Goal: Task Accomplishment & Management: Manage account settings

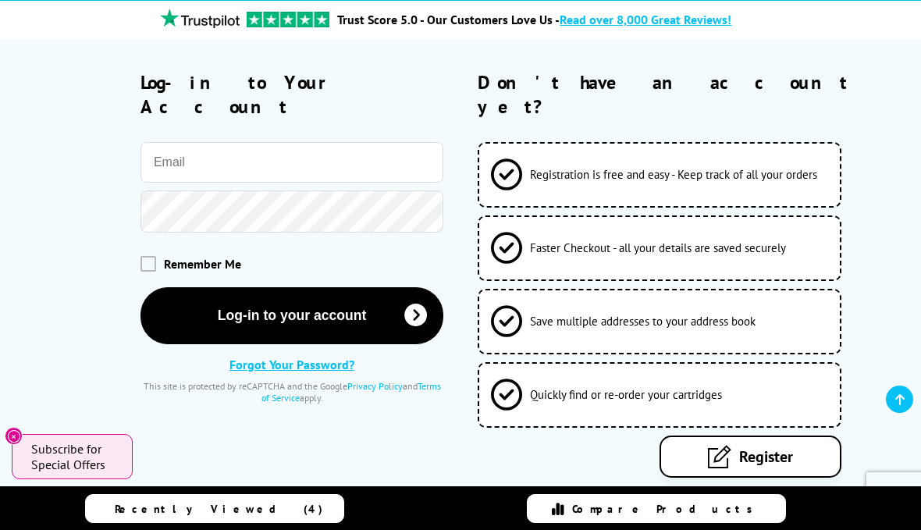
click at [77, 442] on span "Subscribe for Special Offers" at bounding box center [74, 456] width 86 height 31
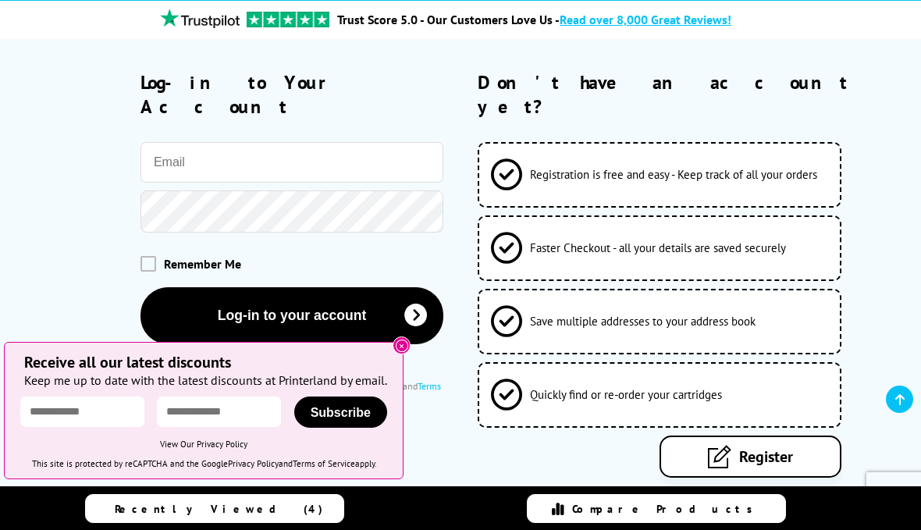
click at [363, 304] on button "Log-in to your account" at bounding box center [293, 315] width 304 height 57
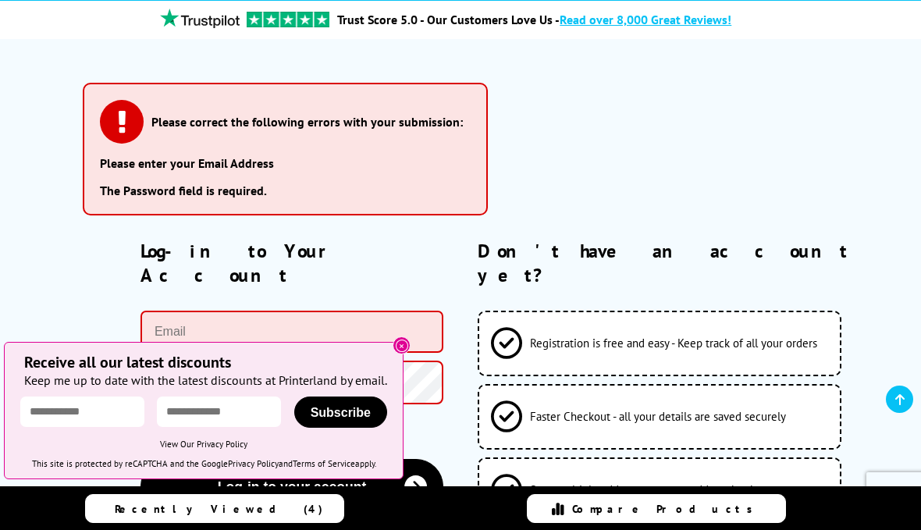
click at [254, 158] on li "Please enter your Email Address" at bounding box center [285, 163] width 371 height 16
click at [272, 163] on li "Please enter your Email Address" at bounding box center [285, 163] width 371 height 16
click at [296, 322] on input "email" at bounding box center [293, 332] width 304 height 42
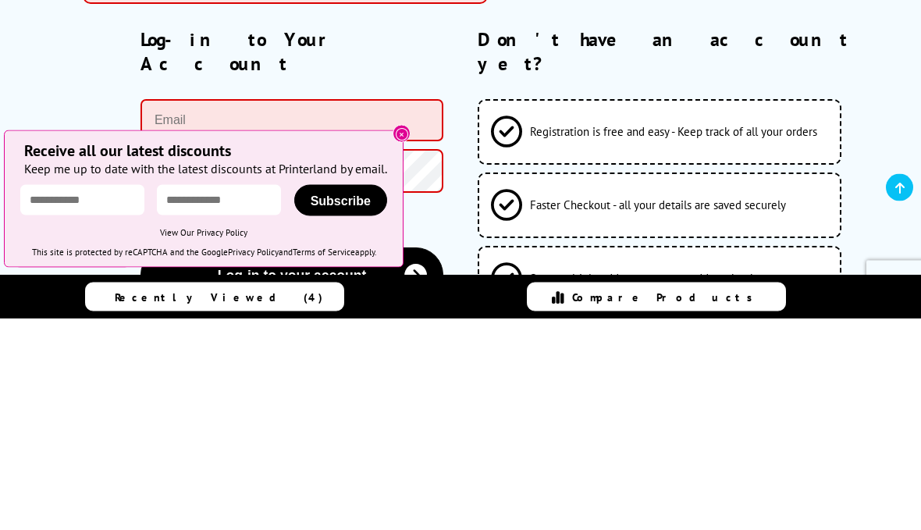
type input "john@johnbeales.co.uk"
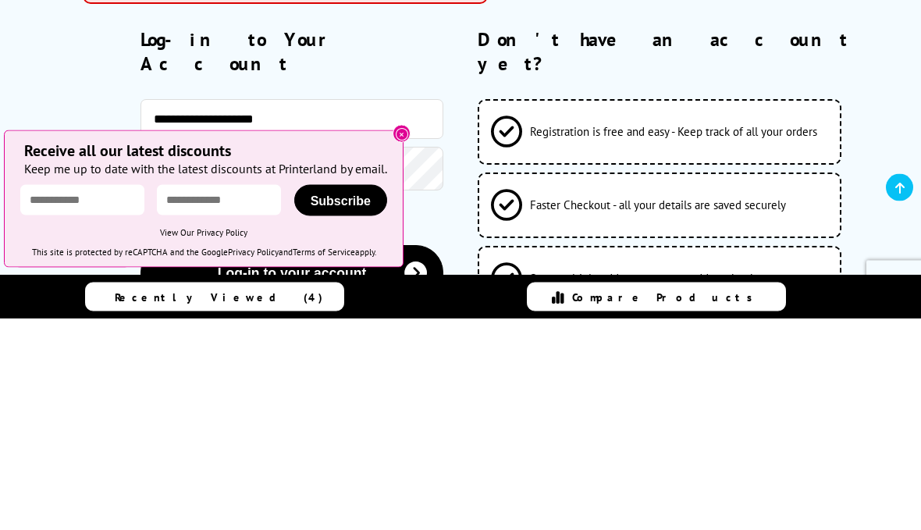
scroll to position [346, 0]
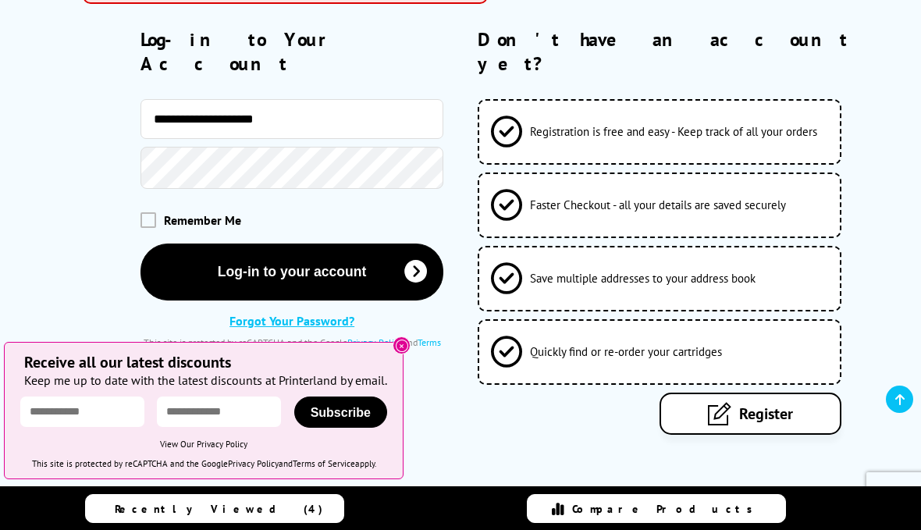
click at [361, 265] on button "Log-in to your account" at bounding box center [293, 272] width 304 height 57
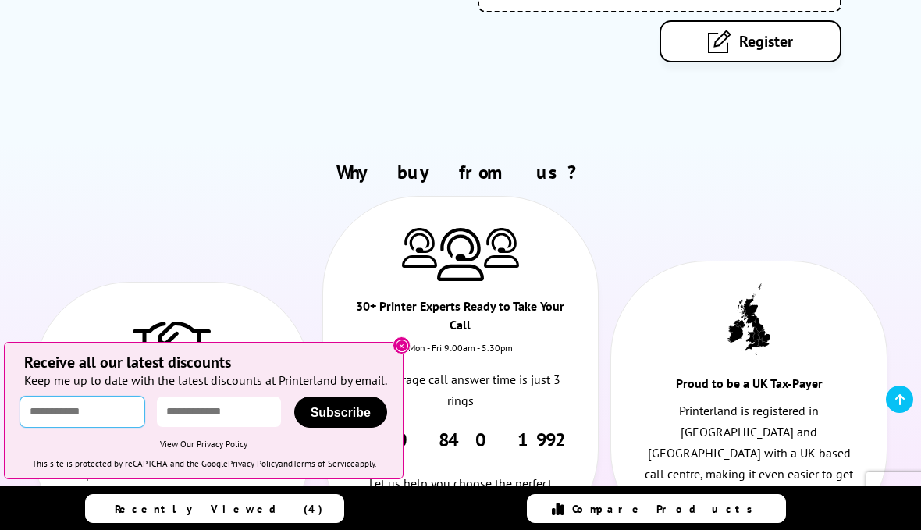
click at [101, 427] on input "text" at bounding box center [82, 412] width 124 height 30
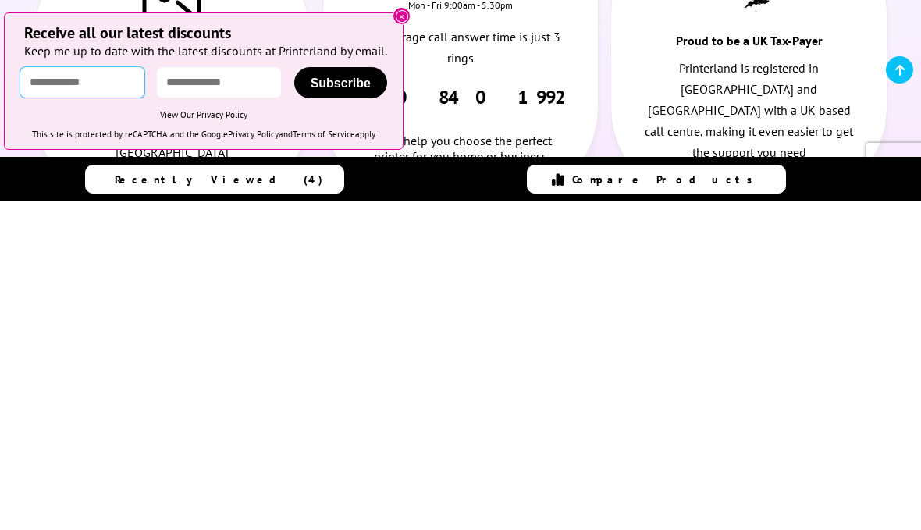
type input "**********"
click at [249, 397] on input "email" at bounding box center [219, 412] width 124 height 30
type input "**********"
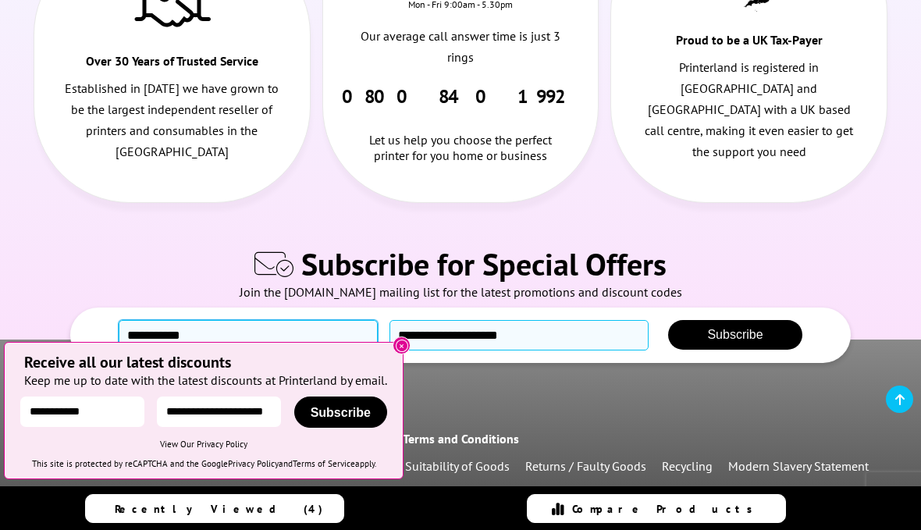
click at [275, 320] on input "text" at bounding box center [248, 335] width 259 height 30
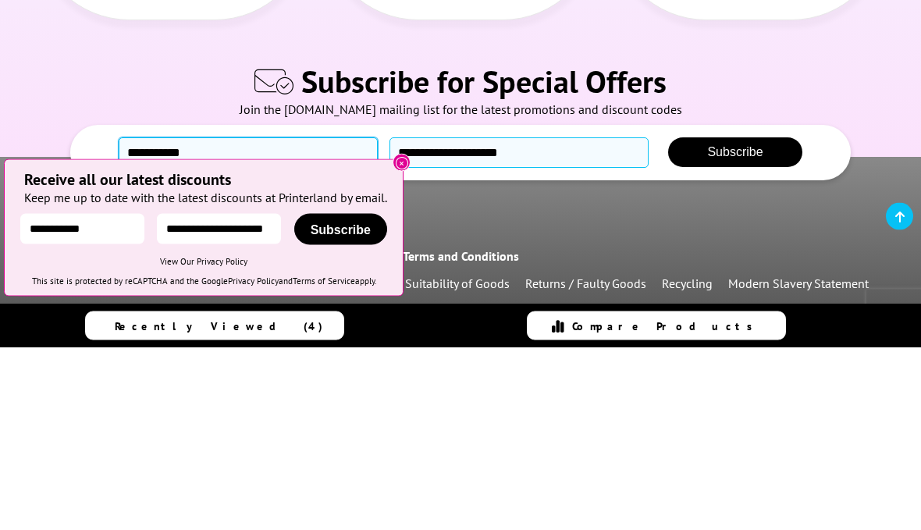
type input "**********"
click at [511, 321] on input "email" at bounding box center [519, 336] width 259 height 30
click at [528, 321] on input "email" at bounding box center [519, 336] width 259 height 30
click at [523, 321] on input "email" at bounding box center [519, 336] width 259 height 30
type input "**********"
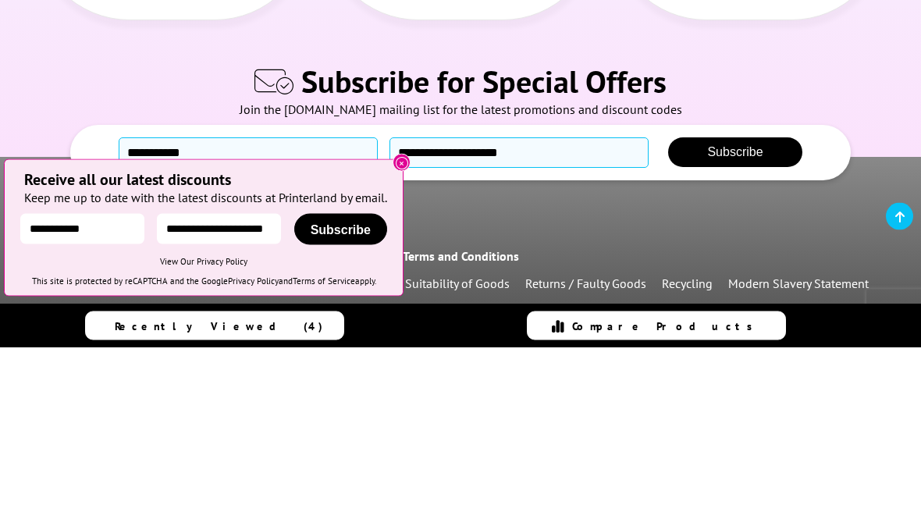
scroll to position [1230, 0]
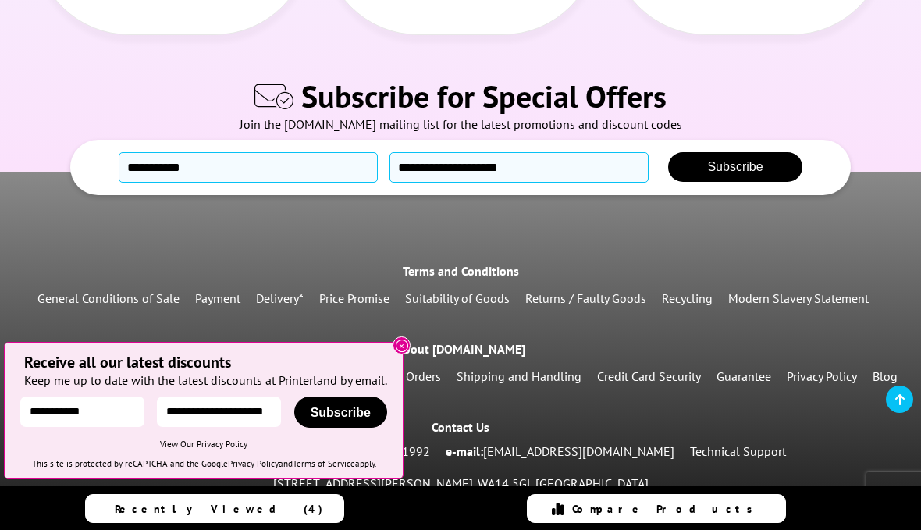
click at [750, 160] on span "Subscribe" at bounding box center [734, 166] width 55 height 13
click at [355, 419] on span "Subscribe" at bounding box center [341, 412] width 60 height 13
click at [742, 165] on button "Subscribe" at bounding box center [734, 167] width 133 height 30
click at [740, 160] on span "Subscribe" at bounding box center [734, 166] width 55 height 13
click at [347, 428] on button "Subscribe" at bounding box center [340, 412] width 93 height 31
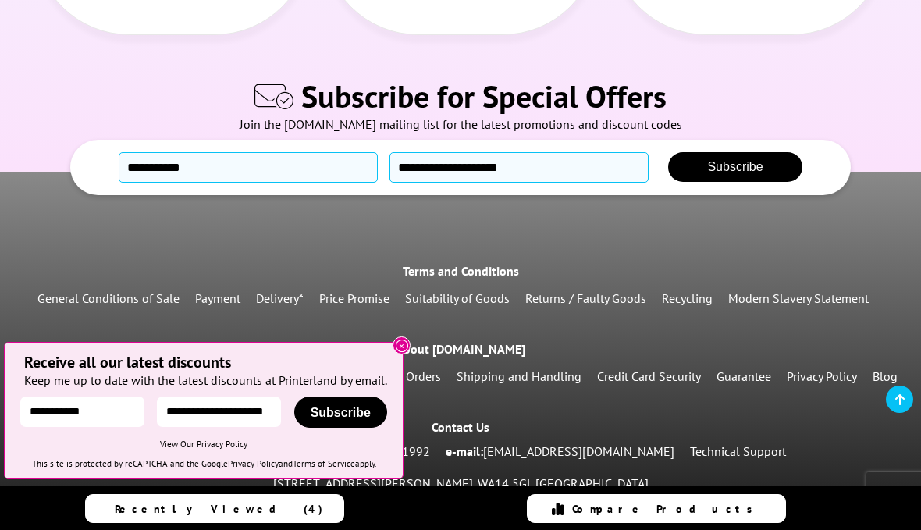
click at [408, 352] on icon at bounding box center [402, 346] width 12 height 12
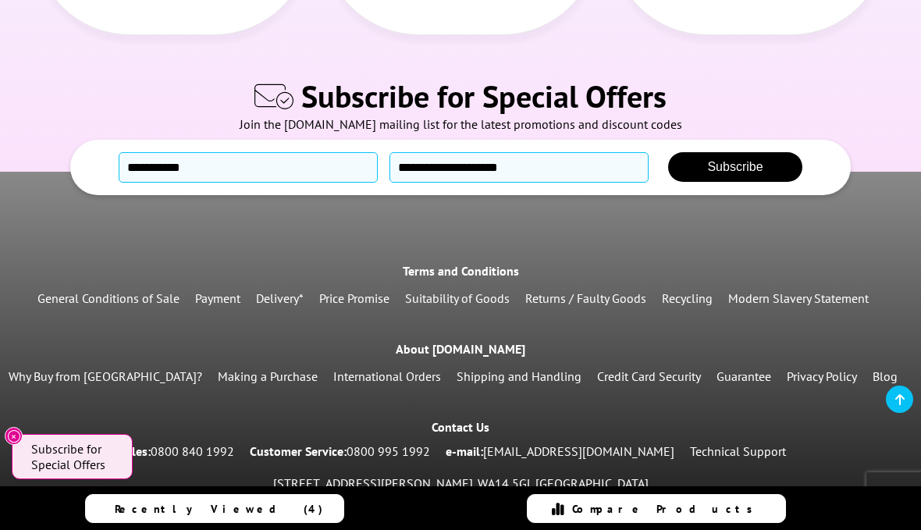
click at [756, 160] on span "Subscribe" at bounding box center [734, 166] width 55 height 13
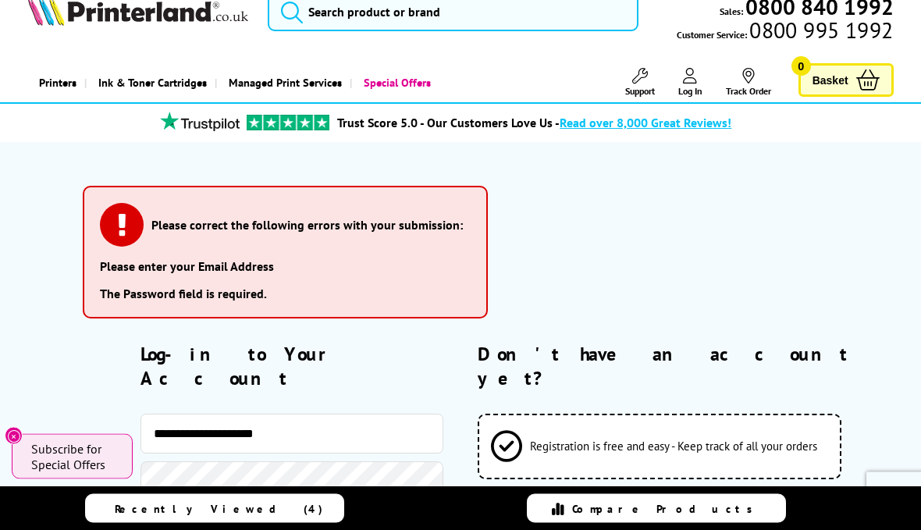
scroll to position [0, 0]
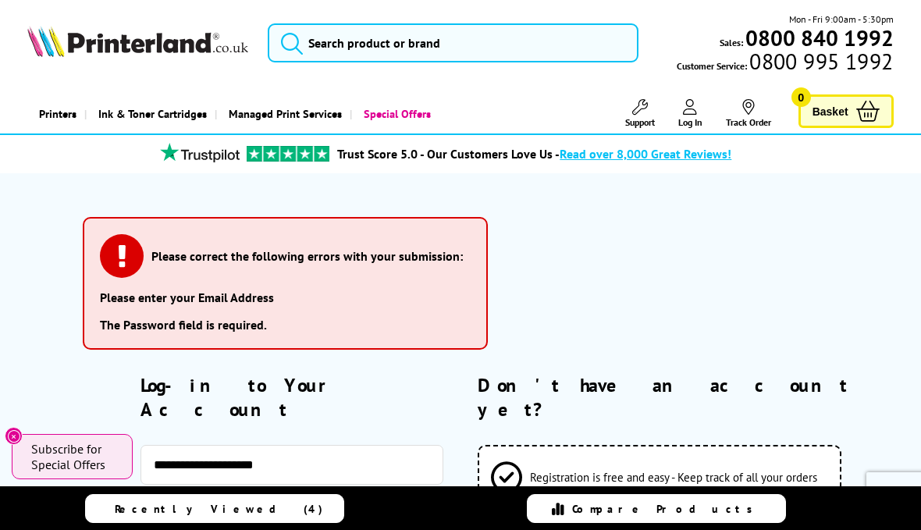
click at [694, 123] on span "Log In" at bounding box center [690, 122] width 24 height 12
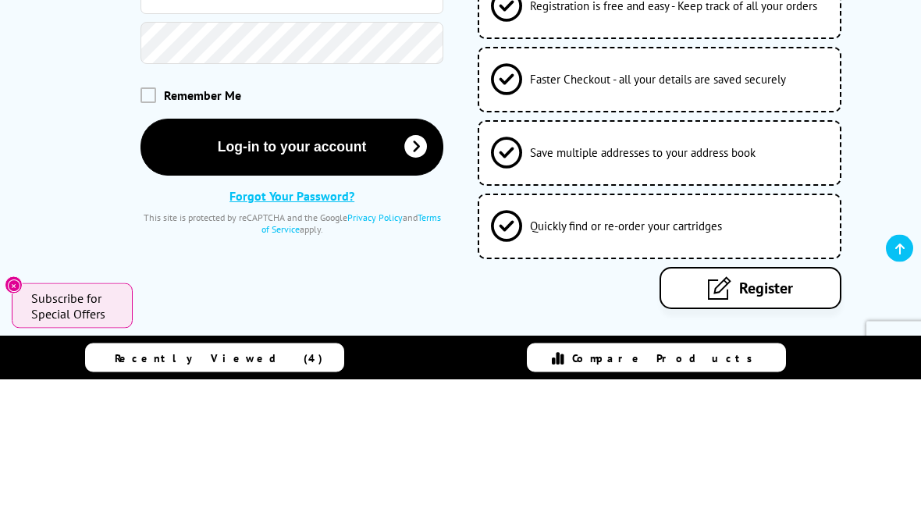
click at [326, 126] on input "email" at bounding box center [293, 145] width 304 height 41
click at [333, 129] on input "email" at bounding box center [293, 145] width 304 height 41
click at [332, 125] on input "email" at bounding box center [293, 145] width 304 height 41
click at [354, 125] on input "email" at bounding box center [293, 145] width 304 height 41
type input "john@johnbeales.co.uk"
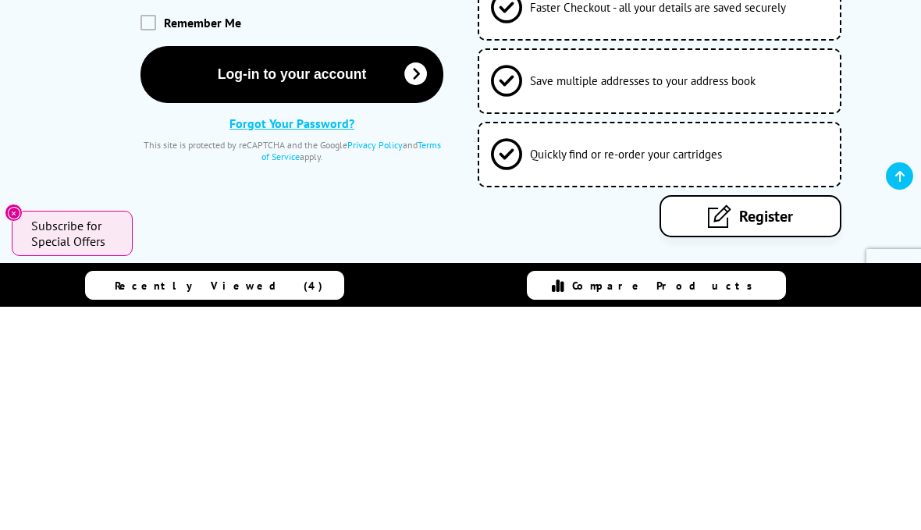
click at [336, 269] on button "Log-in to your account" at bounding box center [293, 297] width 304 height 57
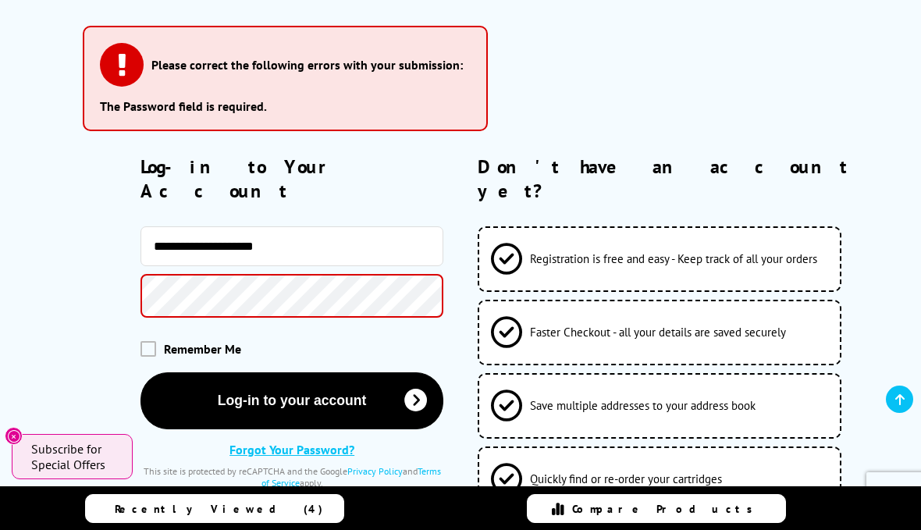
scroll to position [190, 0]
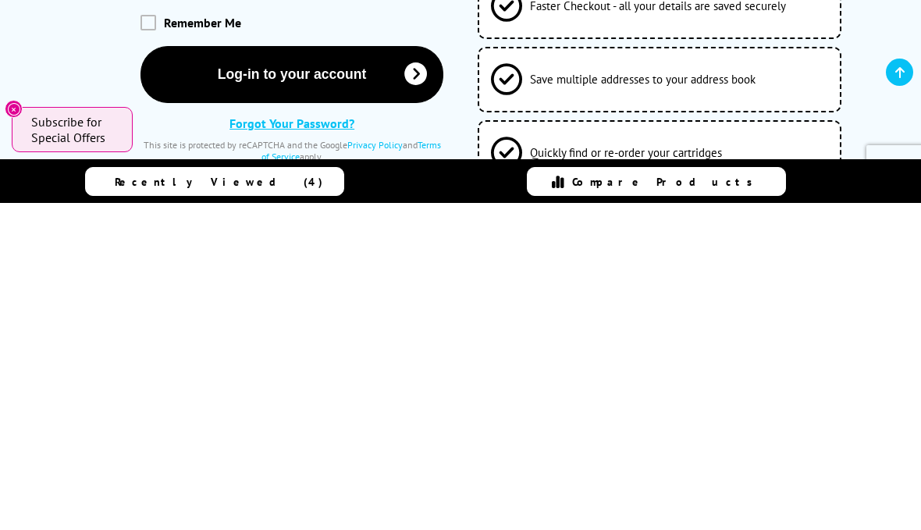
click at [322, 443] on link "Forgot Your Password?" at bounding box center [292, 451] width 125 height 16
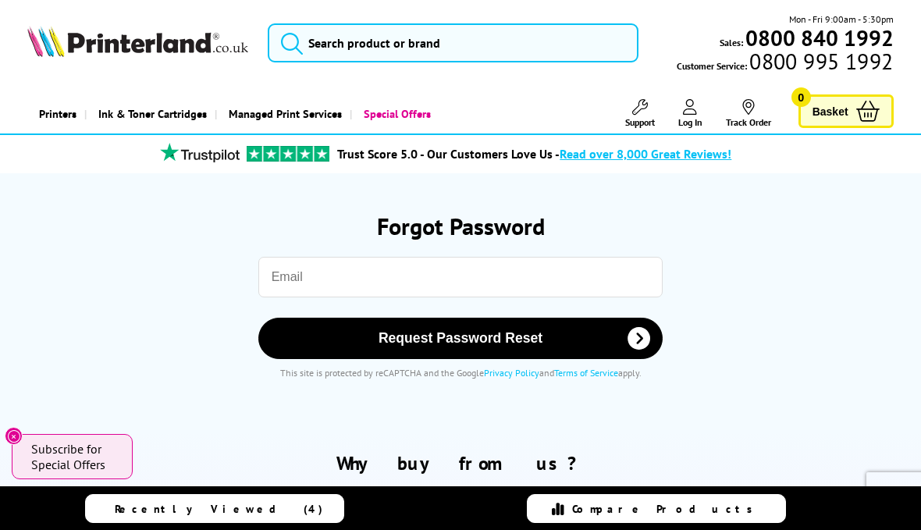
click at [457, 284] on input "email" at bounding box center [460, 277] width 405 height 41
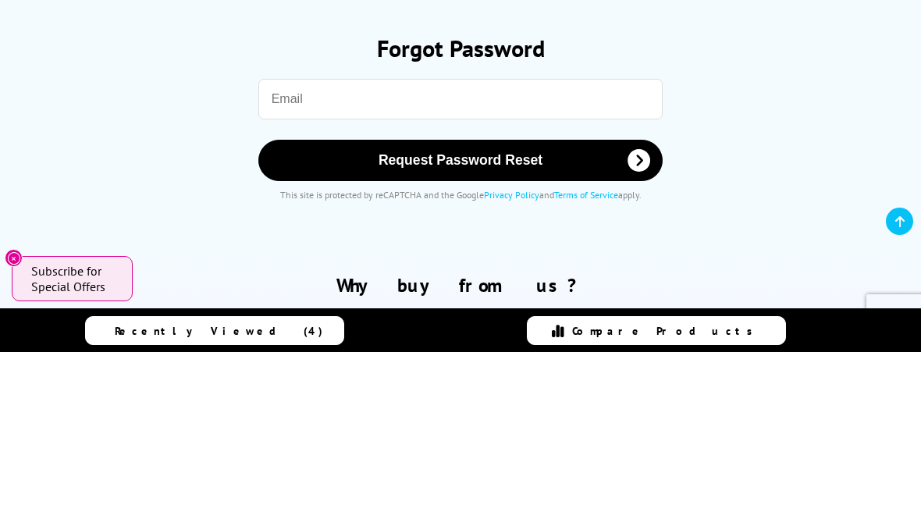
type input "john@johnbeales.co.uk"
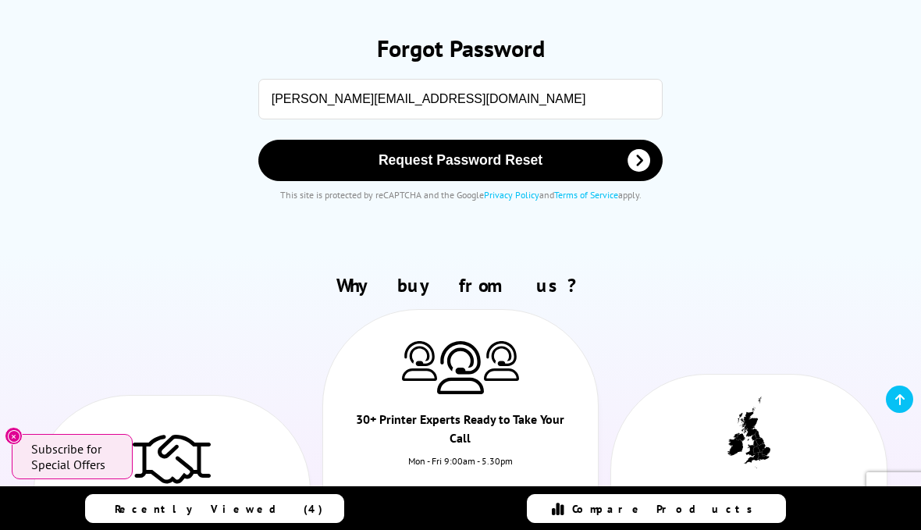
click at [540, 268] on div "Why buy from us? Over 30 Years of Trusted Service Established in 1993 we have g…" at bounding box center [460, 486] width 921 height 464
click at [518, 169] on span "Request Password Reset" at bounding box center [461, 160] width 365 height 16
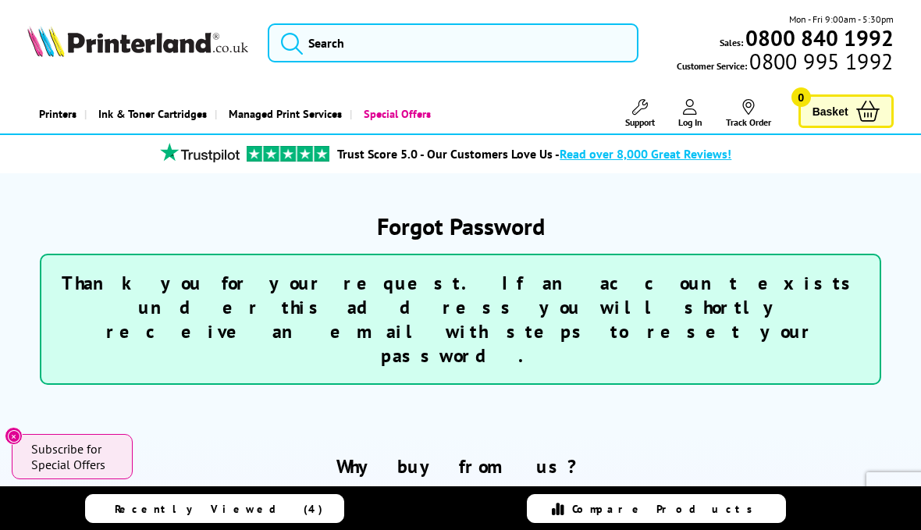
click at [119, 454] on h2 "Why buy from us?" at bounding box center [460, 466] width 866 height 24
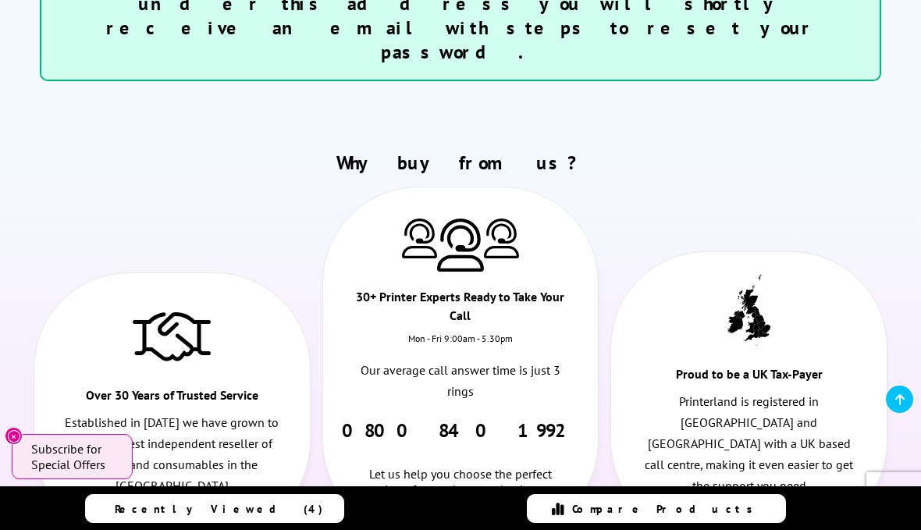
scroll to position [301, 0]
